Goal: Find specific page/section: Find specific page/section

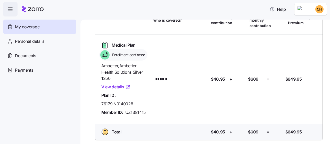
scroll to position [40, 0]
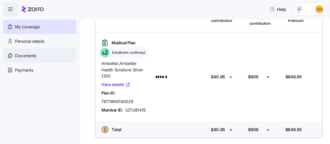
click at [26, 53] on span "Documents" at bounding box center [25, 56] width 21 height 6
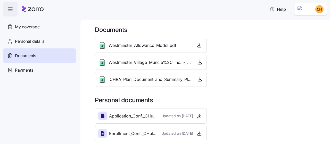
scroll to position [5, 0]
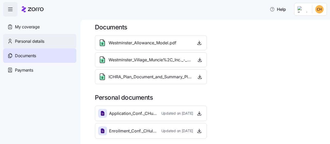
click at [20, 44] on span "Personal details" at bounding box center [29, 41] width 29 height 6
